Goal: Navigation & Orientation: Find specific page/section

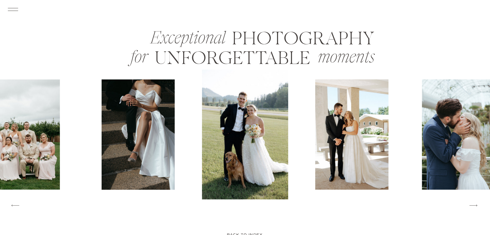
scroll to position [824, 0]
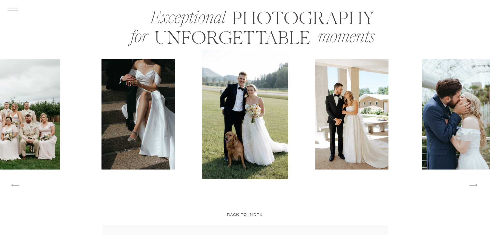
click at [477, 187] on icon at bounding box center [474, 184] width 10 height 11
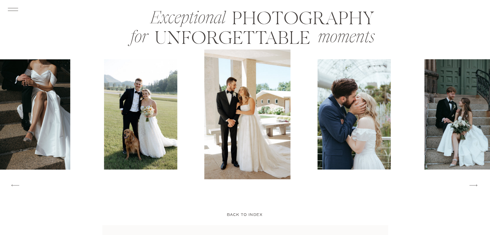
click at [477, 187] on icon at bounding box center [474, 184] width 10 height 11
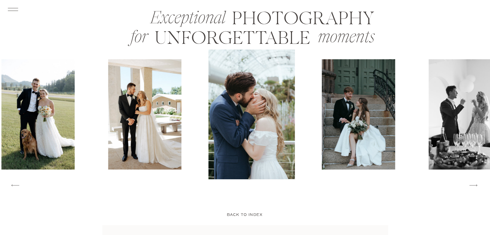
click at [477, 187] on icon at bounding box center [474, 184] width 10 height 11
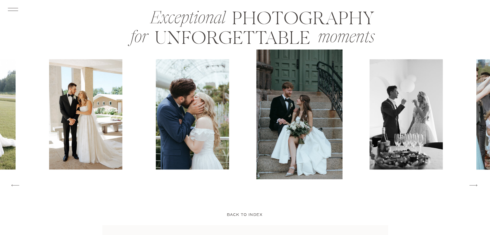
click at [477, 187] on icon at bounding box center [474, 184] width 10 height 11
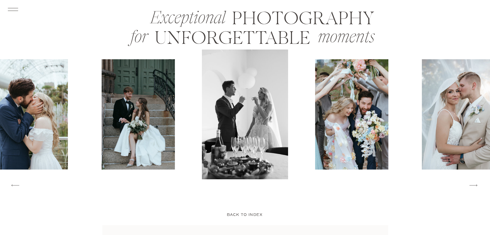
click at [477, 187] on icon at bounding box center [474, 184] width 10 height 11
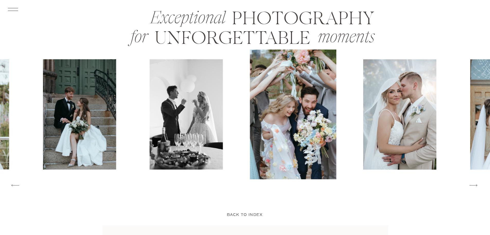
click at [477, 187] on icon at bounding box center [474, 184] width 10 height 11
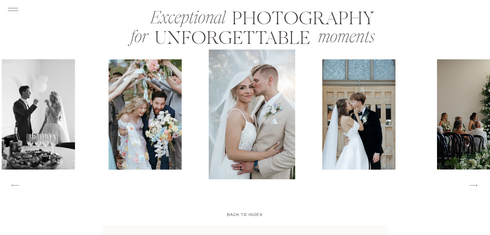
click at [477, 187] on icon at bounding box center [474, 184] width 10 height 11
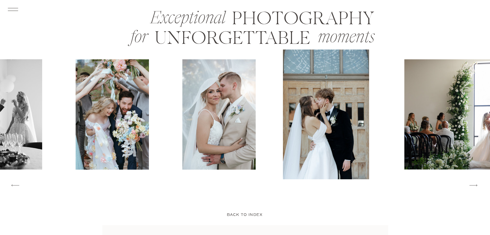
click at [477, 187] on icon at bounding box center [474, 184] width 10 height 11
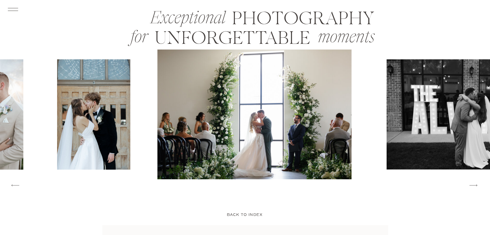
click at [477, 187] on icon at bounding box center [474, 184] width 10 height 11
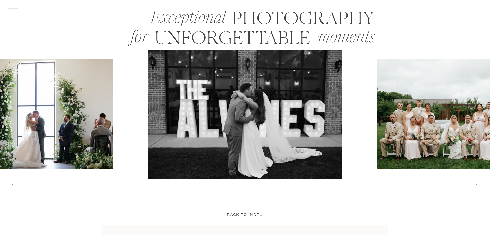
click at [477, 187] on icon at bounding box center [474, 184] width 10 height 11
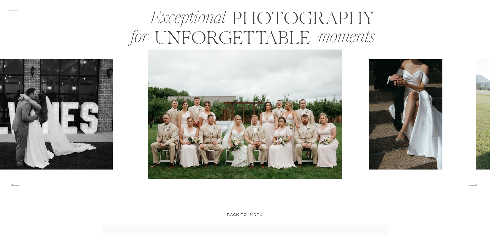
click at [477, 187] on icon at bounding box center [474, 184] width 10 height 11
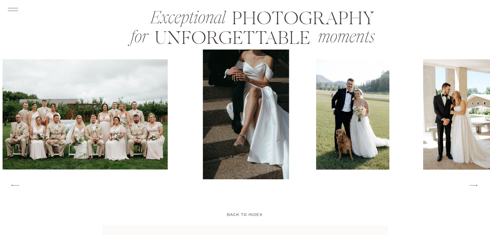
click at [477, 187] on icon at bounding box center [474, 184] width 10 height 11
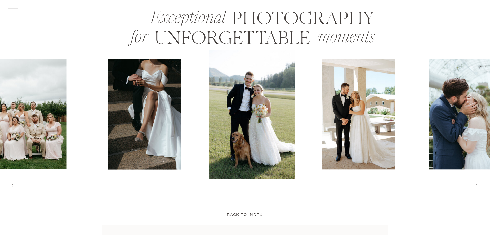
click at [477, 187] on icon at bounding box center [474, 184] width 10 height 11
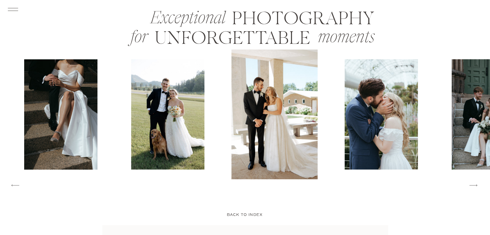
click at [477, 187] on icon at bounding box center [474, 184] width 10 height 11
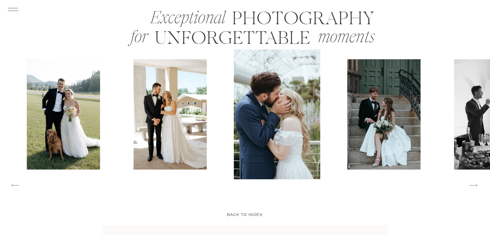
click at [477, 187] on icon at bounding box center [474, 184] width 10 height 11
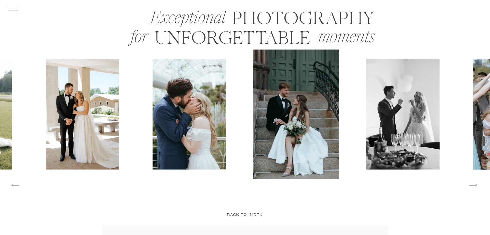
click at [477, 187] on icon at bounding box center [474, 184] width 10 height 11
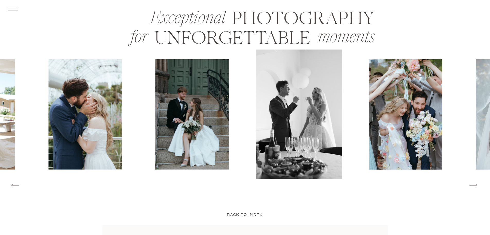
click at [477, 187] on icon at bounding box center [474, 184] width 10 height 11
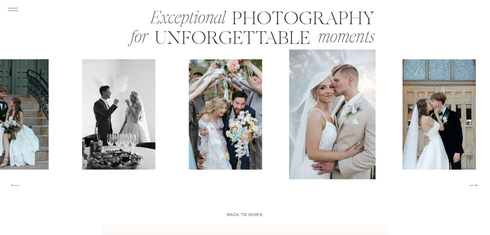
click at [477, 187] on icon at bounding box center [474, 184] width 10 height 11
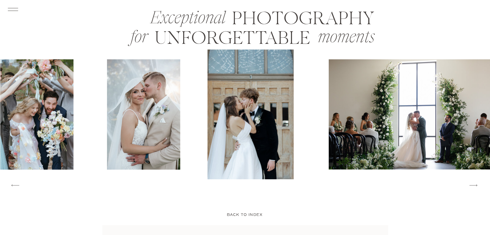
click at [477, 187] on icon at bounding box center [474, 184] width 10 height 11
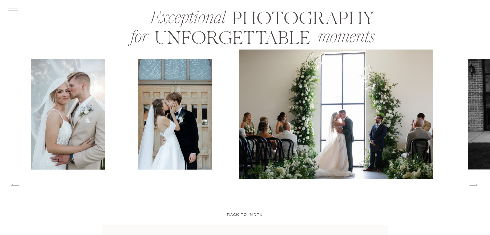
click at [477, 187] on icon at bounding box center [474, 184] width 10 height 11
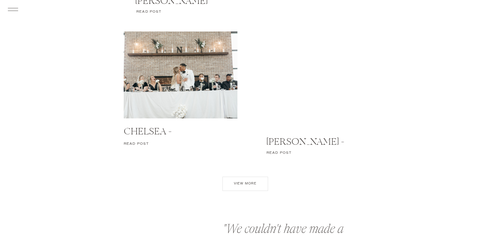
scroll to position [2271, 0]
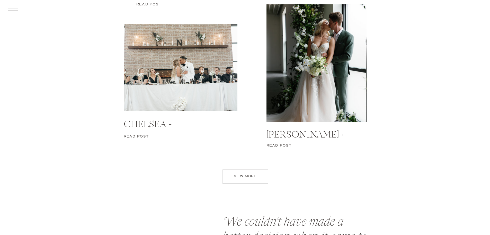
click at [239, 179] on p "view more" at bounding box center [245, 177] width 36 height 7
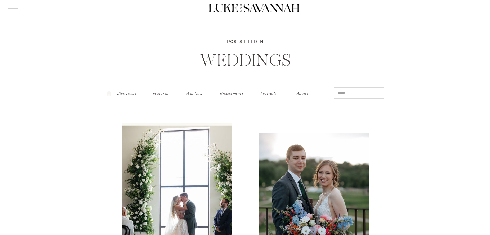
click at [193, 94] on nav "Weddings" at bounding box center [195, 91] width 20 height 5
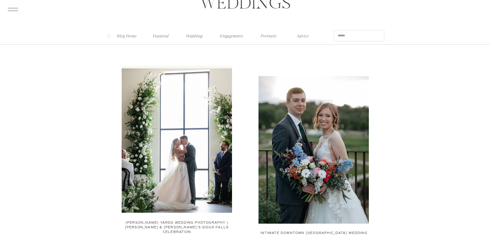
scroll to position [51, 0]
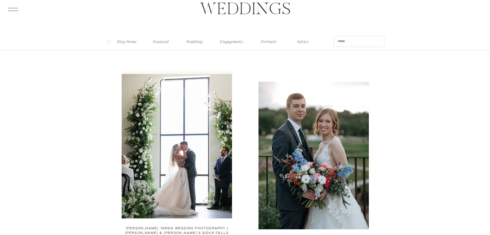
click at [156, 41] on nav "Featured" at bounding box center [161, 40] width 20 height 5
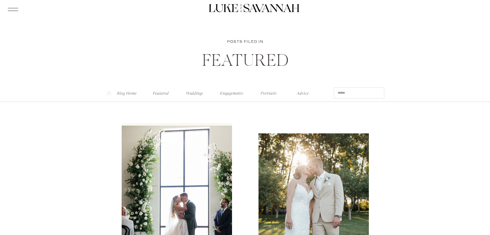
click at [136, 93] on p "Blog Home" at bounding box center [127, 91] width 20 height 5
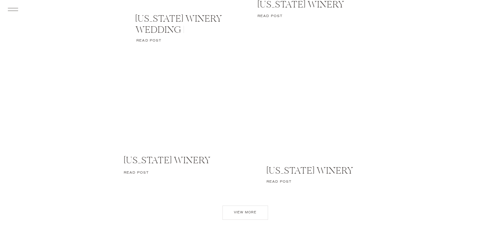
scroll to position [2519, 0]
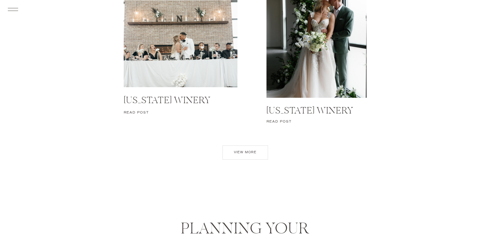
click at [236, 150] on p "view more" at bounding box center [245, 153] width 36 height 7
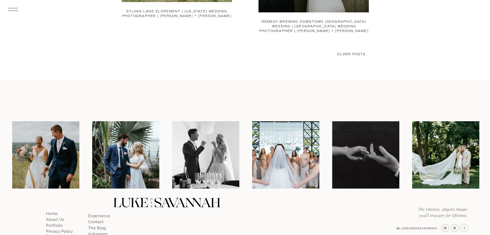
scroll to position [1170, 0]
